Goal: Task Accomplishment & Management: Manage account settings

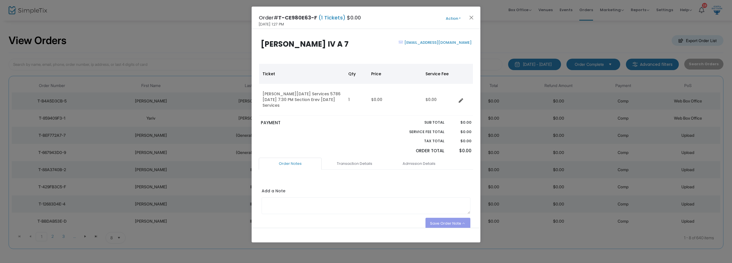
click at [452, 14] on div "Order# T-CE980E63-F (1 Tickets) $0.00 9/22/2025 1:27 PM Action Mark Admitted Ed…" at bounding box center [366, 18] width 229 height 22
click at [452, 15] on button "Action" at bounding box center [453, 18] width 34 height 6
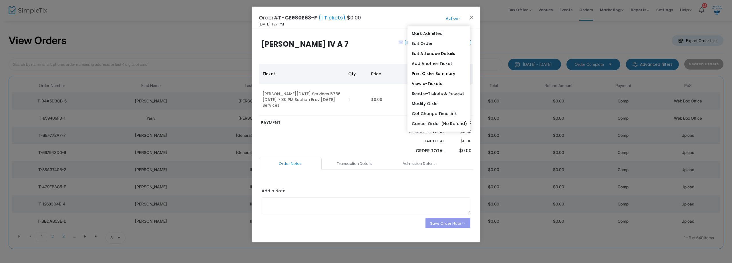
click at [434, 41] on link "Edit Order" at bounding box center [439, 44] width 63 height 10
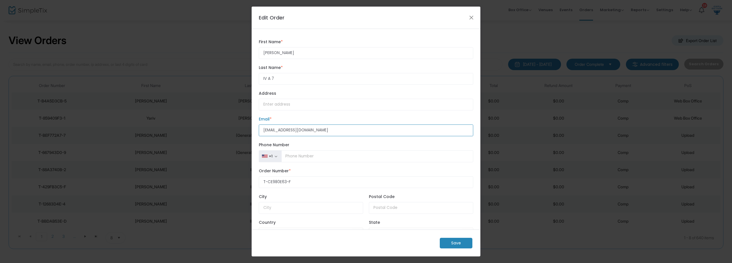
click at [275, 129] on input "katieenemi@gmail.com" at bounding box center [366, 130] width 215 height 12
type input "katienemi@gmail.com"
click at [457, 239] on m-button "Save" at bounding box center [456, 243] width 33 height 11
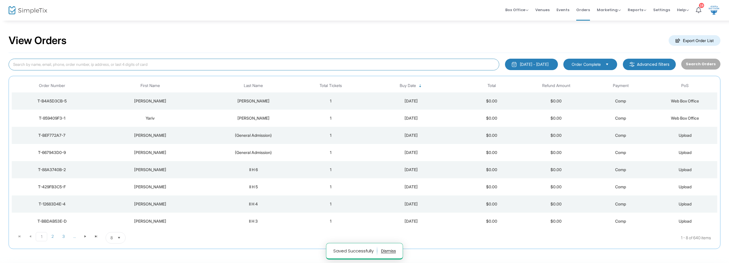
click at [128, 66] on input at bounding box center [254, 65] width 491 height 12
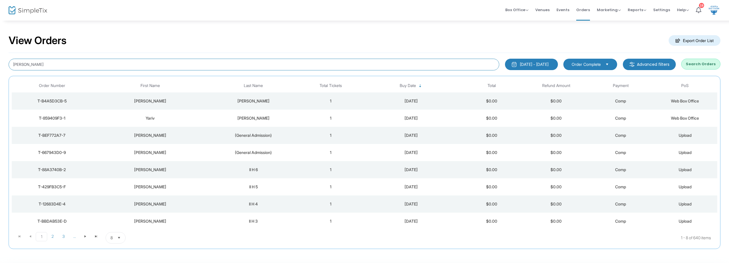
type input "Katie Light"
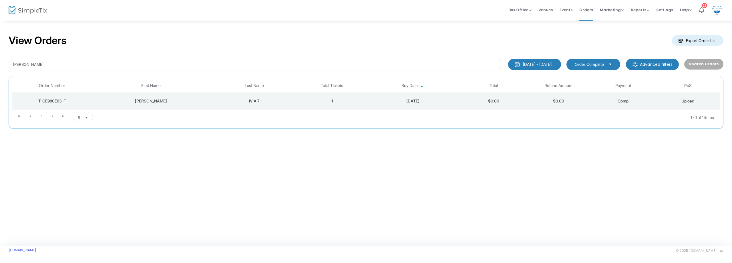
click at [642, 104] on td "Comp" at bounding box center [623, 100] width 65 height 17
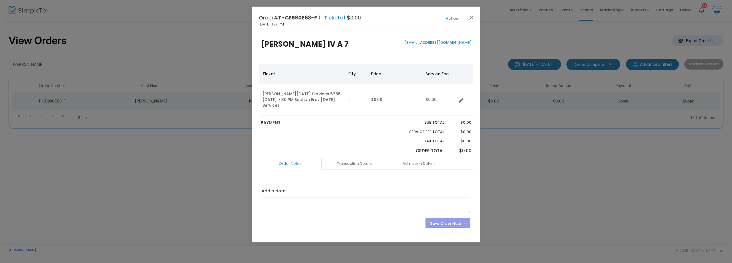
click at [457, 19] on button "Action" at bounding box center [453, 18] width 34 height 6
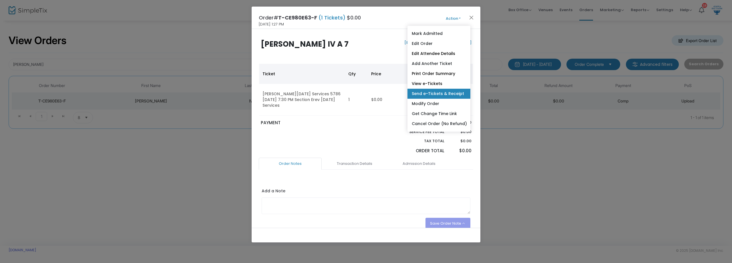
click at [454, 91] on link "Send e-Tickets & Receipt" at bounding box center [439, 94] width 63 height 10
type input "katienemi@gmail.com"
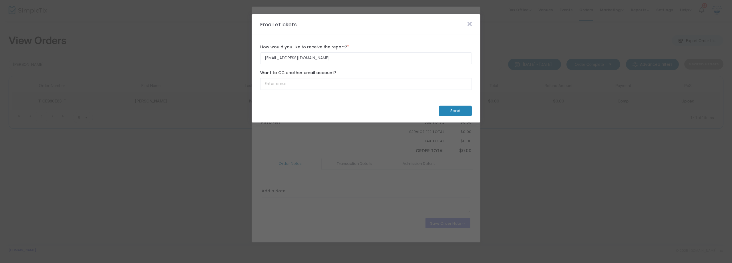
click at [453, 112] on m-button "Send" at bounding box center [455, 111] width 33 height 11
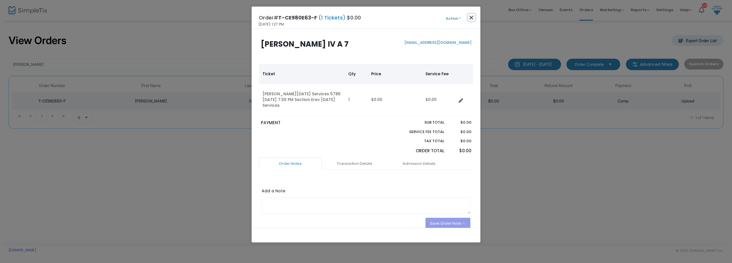
click at [474, 20] on button "Close" at bounding box center [471, 17] width 7 height 7
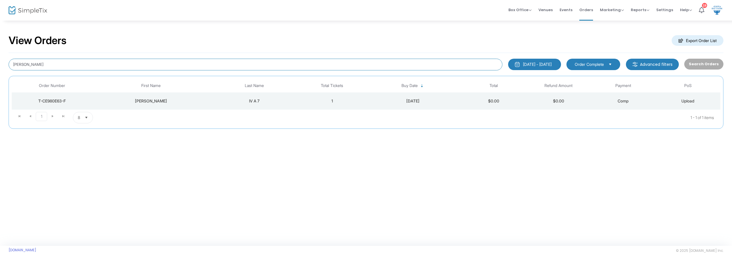
drag, startPoint x: 79, startPoint y: 65, endPoint x: 0, endPoint y: 37, distance: 83.5
click at [0, 37] on div "View Orders Export Order List Katie Light 8/23/2025 - 9/22/2025 Last 30 Days To…" at bounding box center [366, 84] width 732 height 129
type input "Seaver"
click at [592, 99] on td "Comp" at bounding box center [623, 100] width 65 height 17
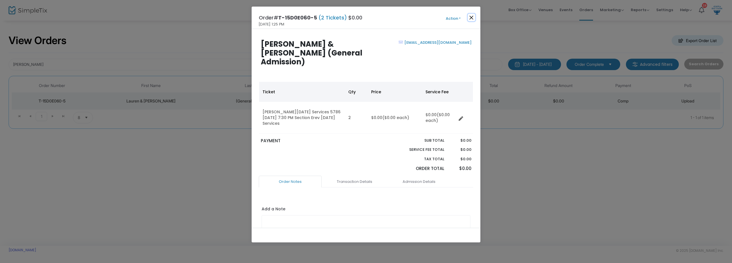
click at [470, 19] on button "Close" at bounding box center [471, 17] width 7 height 7
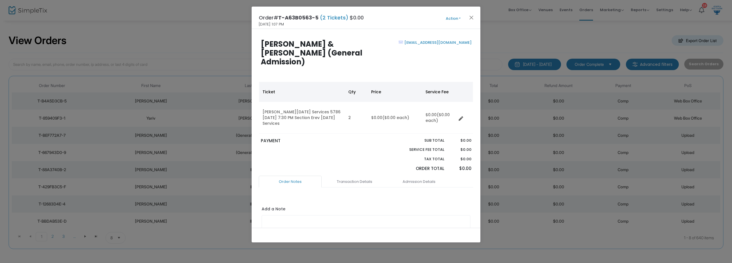
click at [456, 21] on button "Action" at bounding box center [453, 18] width 34 height 6
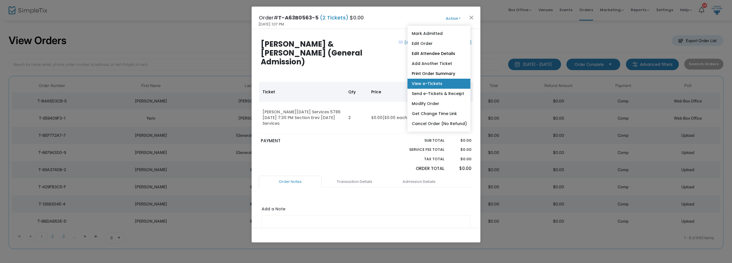
click at [429, 82] on link "View e-Tickets" at bounding box center [439, 84] width 63 height 10
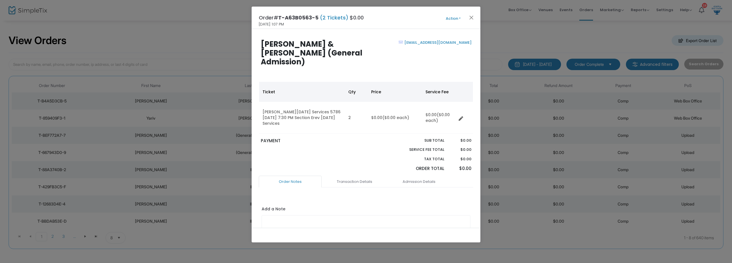
click at [449, 21] on button "Action" at bounding box center [453, 18] width 34 height 6
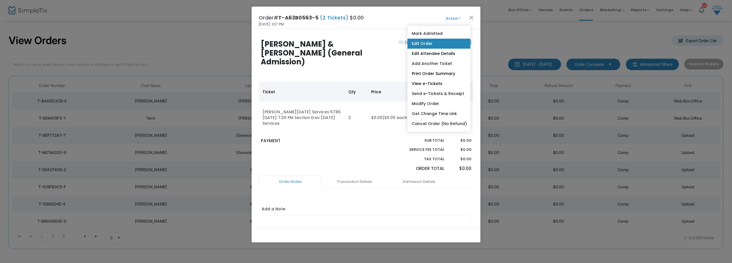
click at [444, 43] on link "Edit Order" at bounding box center [439, 44] width 63 height 10
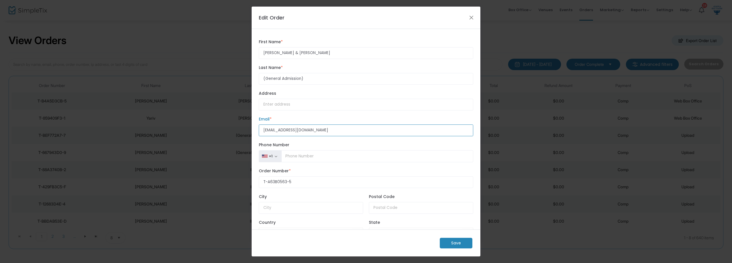
click at [332, 132] on input "rlbesq@aol.com" at bounding box center [366, 130] width 215 height 12
type input "r"
paste input "rldesq@yahoo.com"
type input "rldesq@yahoo.com"
click at [459, 242] on m-button "Save" at bounding box center [456, 243] width 33 height 11
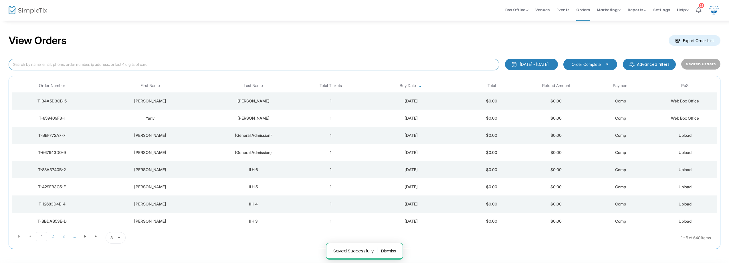
click at [127, 62] on input at bounding box center [254, 65] width 491 height 12
type input "Bach"
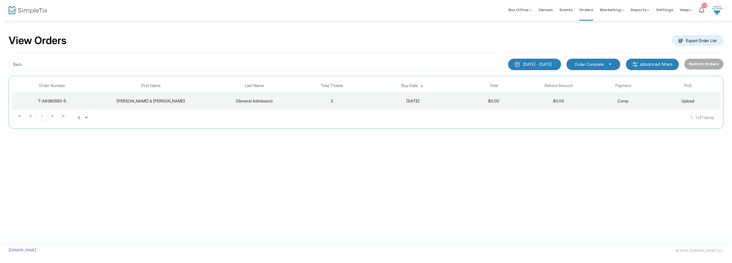
click at [599, 104] on td "Comp" at bounding box center [623, 100] width 65 height 17
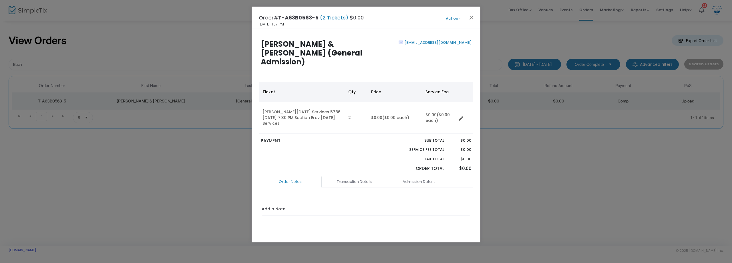
click at [455, 16] on button "Action" at bounding box center [453, 18] width 34 height 6
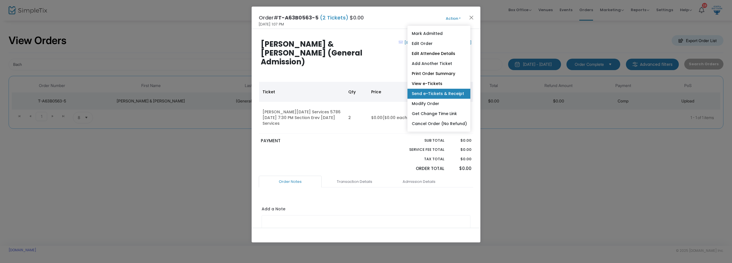
click at [437, 95] on link "Send e-Tickets & Receipt" at bounding box center [439, 94] width 63 height 10
type input "rldesq@yahoo.com"
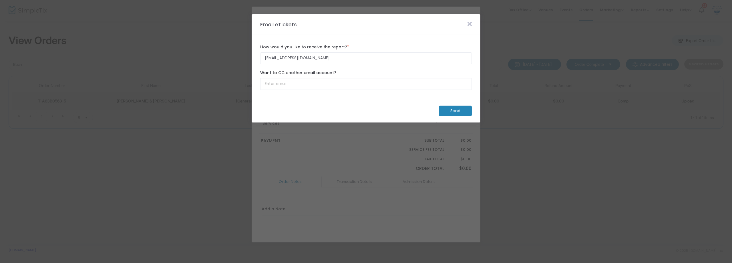
click at [450, 116] on m-button "Send" at bounding box center [455, 111] width 33 height 11
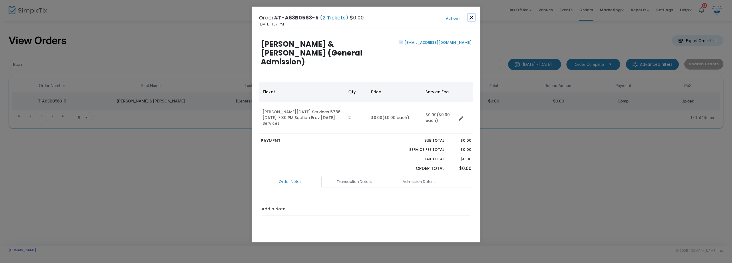
click at [472, 18] on button "Close" at bounding box center [471, 17] width 7 height 7
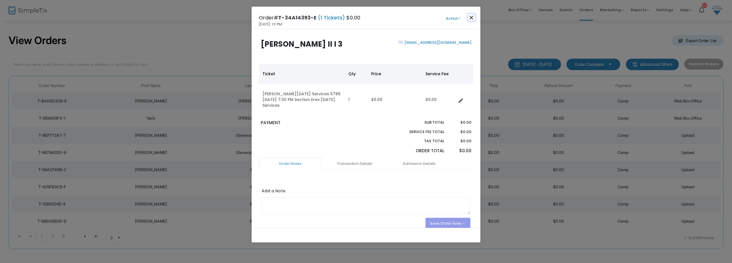
click at [473, 17] on button "Close" at bounding box center [471, 17] width 7 height 7
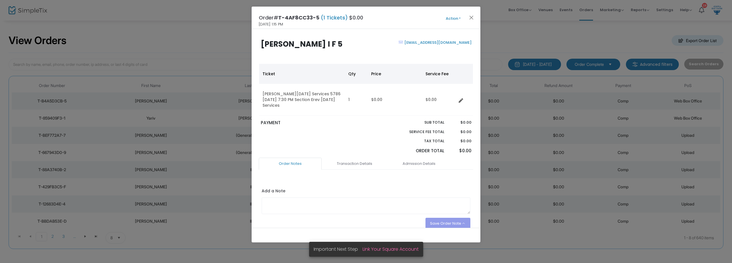
click at [454, 18] on button "Action" at bounding box center [453, 18] width 34 height 6
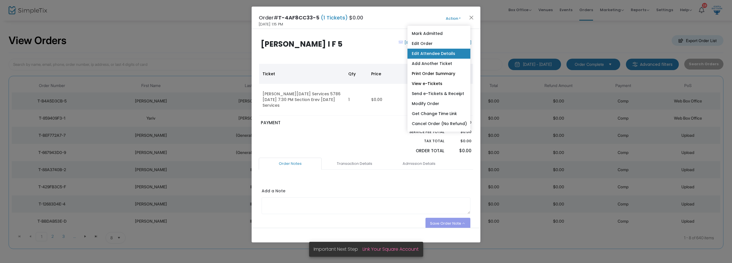
click at [446, 57] on link "Edit Attendee Details" at bounding box center [439, 54] width 63 height 10
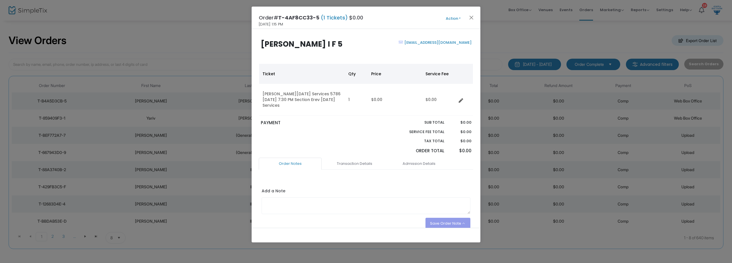
click at [453, 18] on button "Action" at bounding box center [453, 18] width 34 height 6
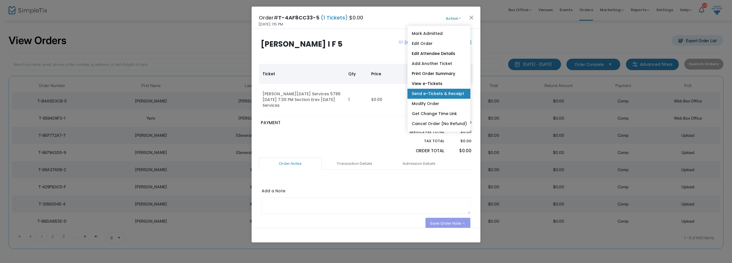
click at [432, 90] on link "Send e-Tickets & Receipt" at bounding box center [439, 94] width 63 height 10
type input "jiggleglass1@gmail.com"
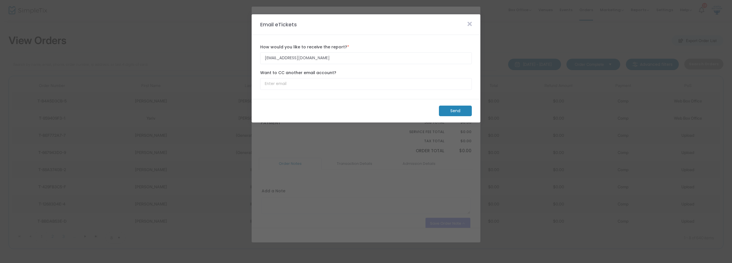
click at [455, 111] on m-button "Send" at bounding box center [455, 111] width 33 height 11
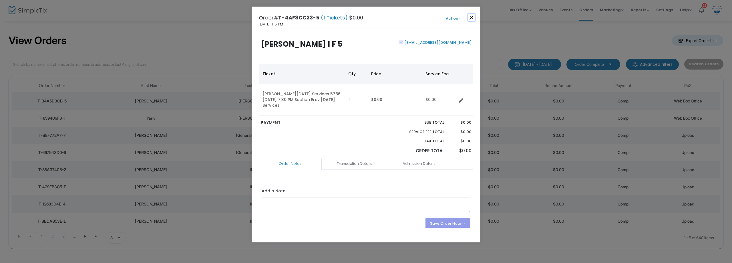
click at [471, 16] on button "Close" at bounding box center [471, 17] width 7 height 7
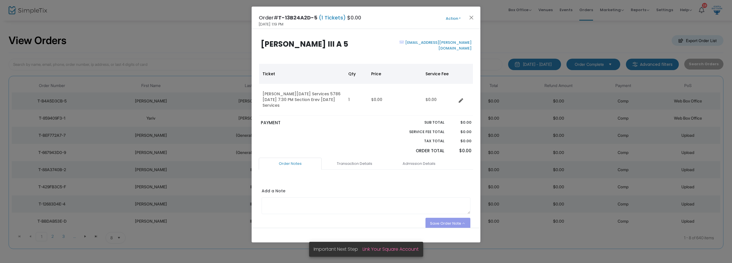
click at [451, 15] on button "Action" at bounding box center [453, 18] width 34 height 6
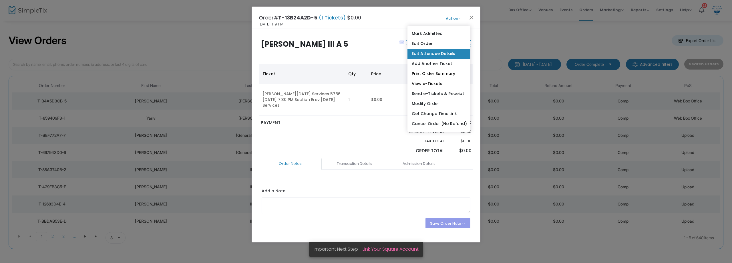
click at [442, 54] on link "Edit Attendee Details" at bounding box center [439, 54] width 63 height 10
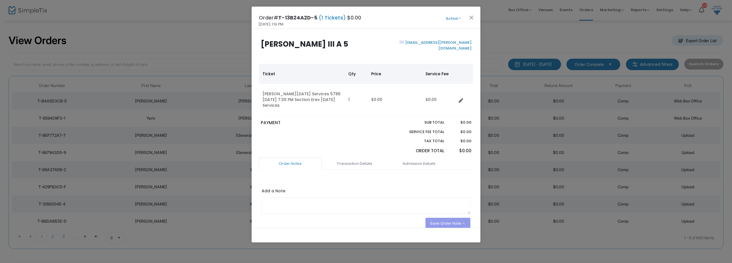
click at [450, 10] on div "Order# T-13B24A2D-5 (1 Tickets) $0.00 [DATE] 1:19 PM Action Mark Admitted Edit …" at bounding box center [366, 18] width 229 height 22
click at [451, 18] on button "Action" at bounding box center [453, 18] width 34 height 6
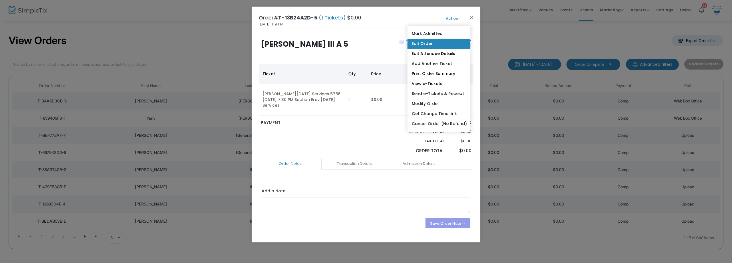
click at [446, 41] on link "Edit Order" at bounding box center [439, 44] width 63 height 10
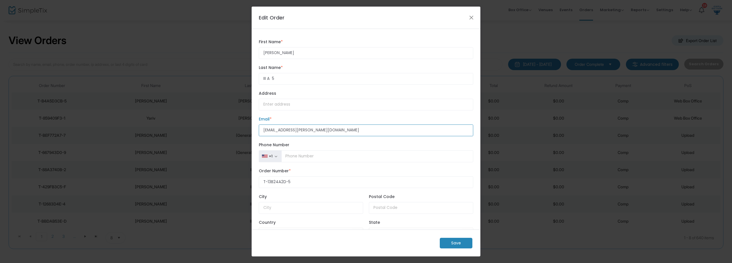
drag, startPoint x: 281, startPoint y: 129, endPoint x: 313, endPoint y: 139, distance: 33.3
click at [313, 139] on form "[PERSON_NAME] First Name * First Name is required. III A 5 Last Name * Last Nam…" at bounding box center [366, 139] width 215 height 206
type input "[EMAIL_ADDRESS][DOMAIN_NAME]"
click at [450, 241] on m-button "Save" at bounding box center [456, 243] width 33 height 11
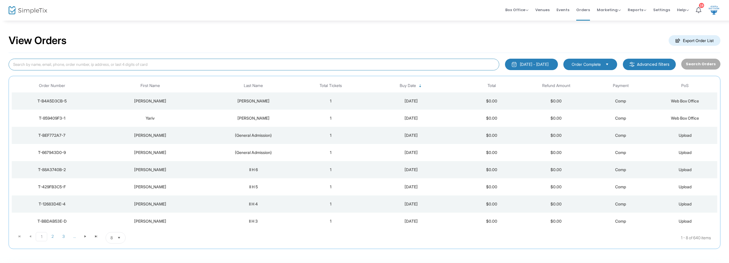
click at [130, 64] on input at bounding box center [254, 65] width 491 height 12
type input "[PERSON_NAME]"
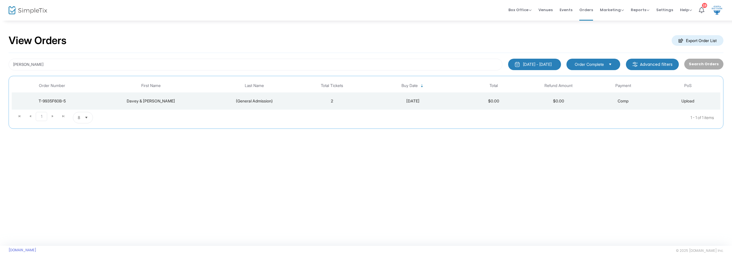
click at [185, 100] on div "Davey & [PERSON_NAME]" at bounding box center [151, 101] width 114 height 6
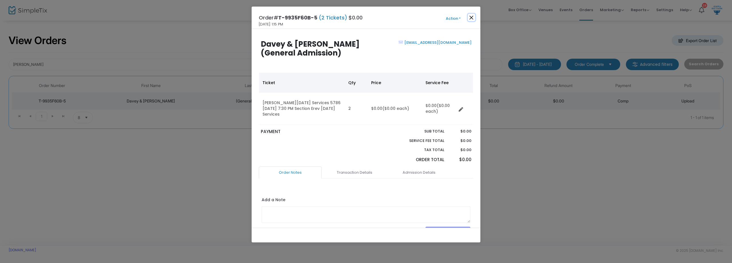
click at [472, 19] on button "Close" at bounding box center [471, 17] width 7 height 7
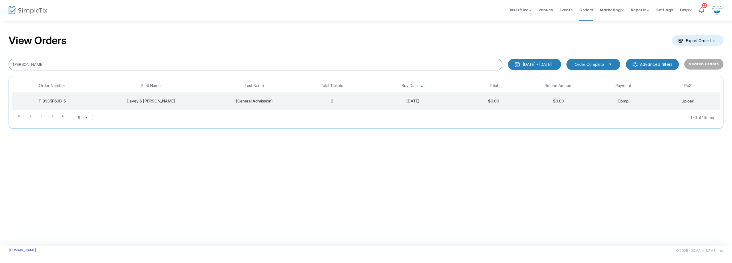
click at [92, 68] on input "[PERSON_NAME]" at bounding box center [256, 65] width 494 height 12
